Goal: Check status: Check status

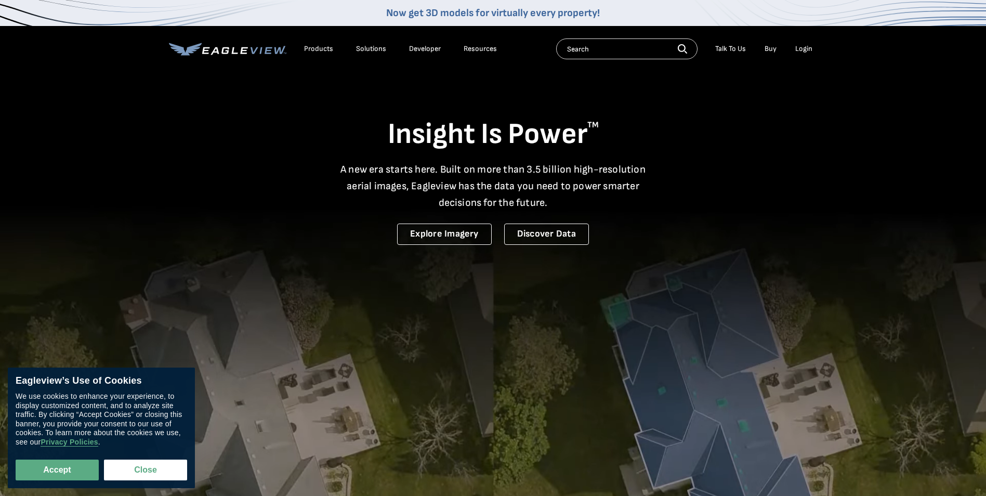
click at [802, 46] on div "Login" at bounding box center [803, 48] width 17 height 9
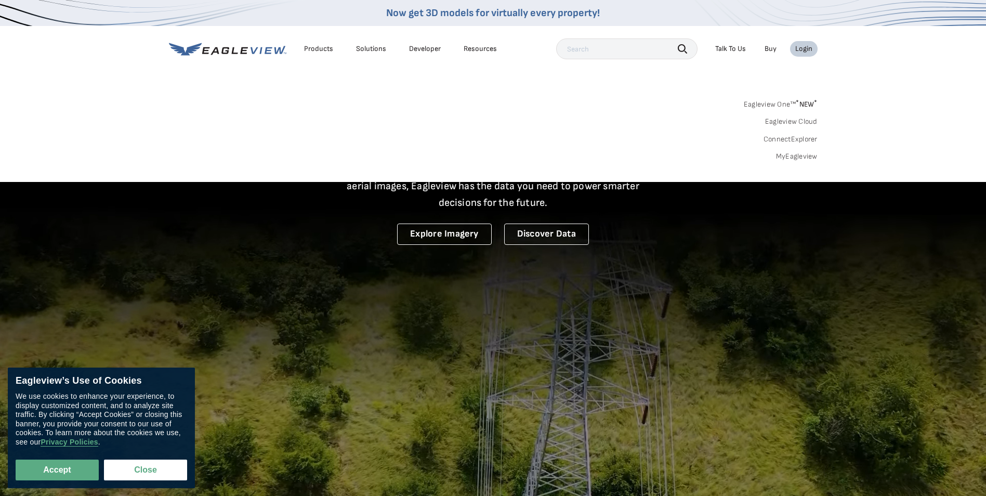
click at [807, 46] on div "Login" at bounding box center [803, 48] width 17 height 9
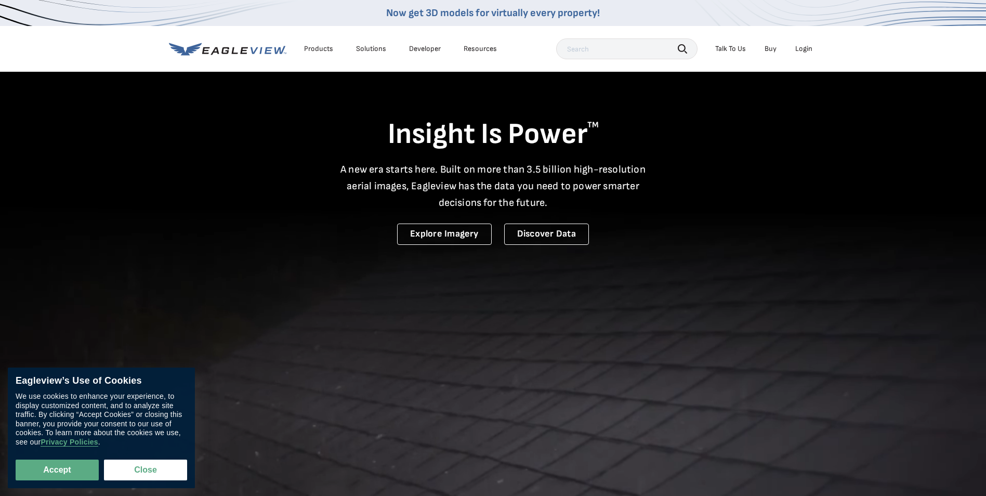
click at [806, 46] on div "Login" at bounding box center [803, 48] width 17 height 9
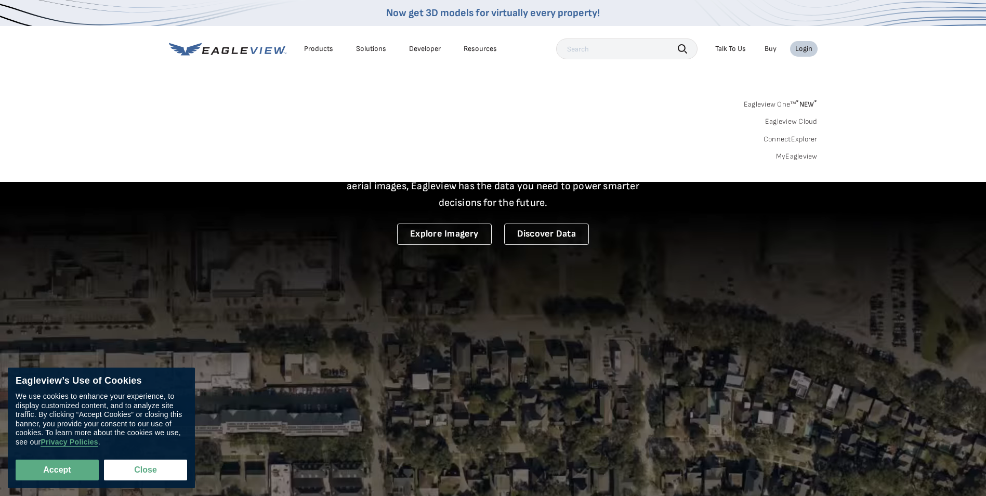
click at [782, 157] on link "MyEagleview" at bounding box center [797, 156] width 42 height 9
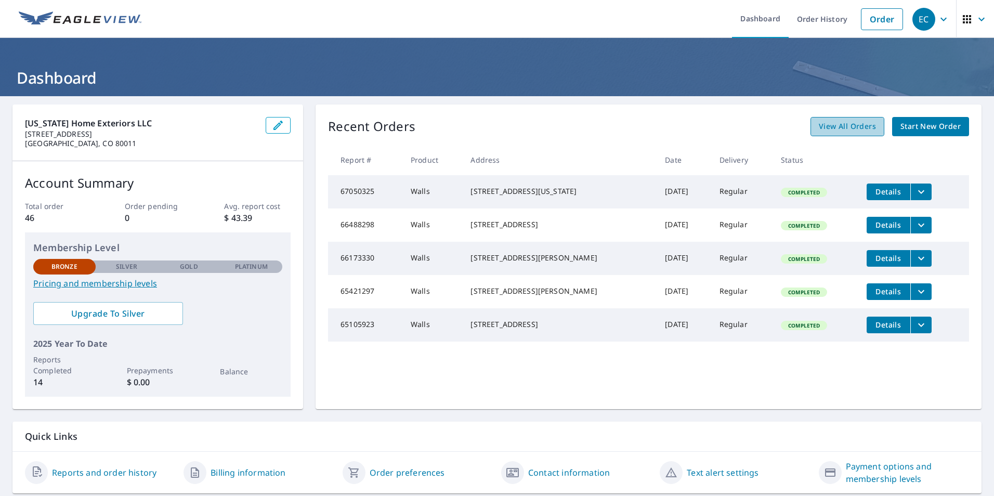
click at [840, 128] on span "View All Orders" at bounding box center [846, 126] width 57 height 13
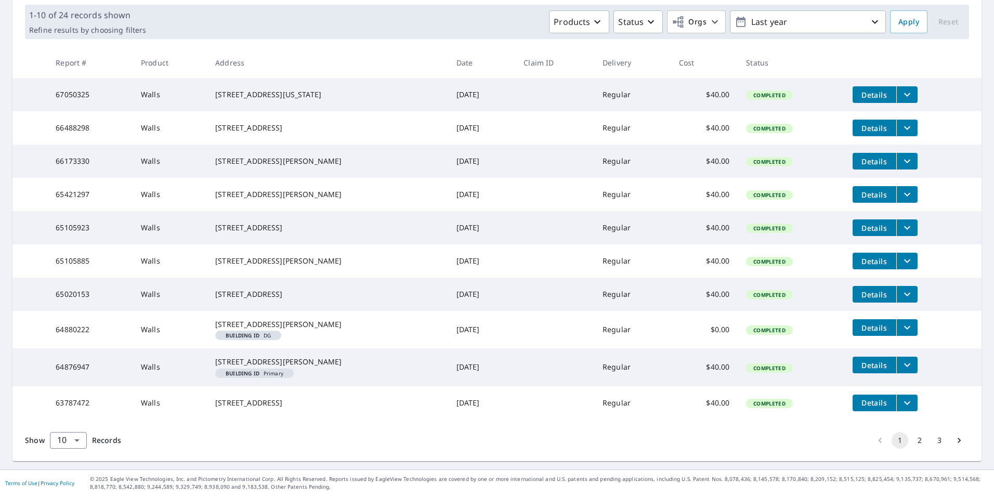
scroll to position [206, 0]
click at [74, 442] on body "EC EC Dashboard Order History Order EC Dashboard / Order History Order History …" at bounding box center [497, 248] width 994 height 496
click at [72, 472] on li "100" at bounding box center [67, 474] width 37 height 19
